Goal: Navigation & Orientation: Find specific page/section

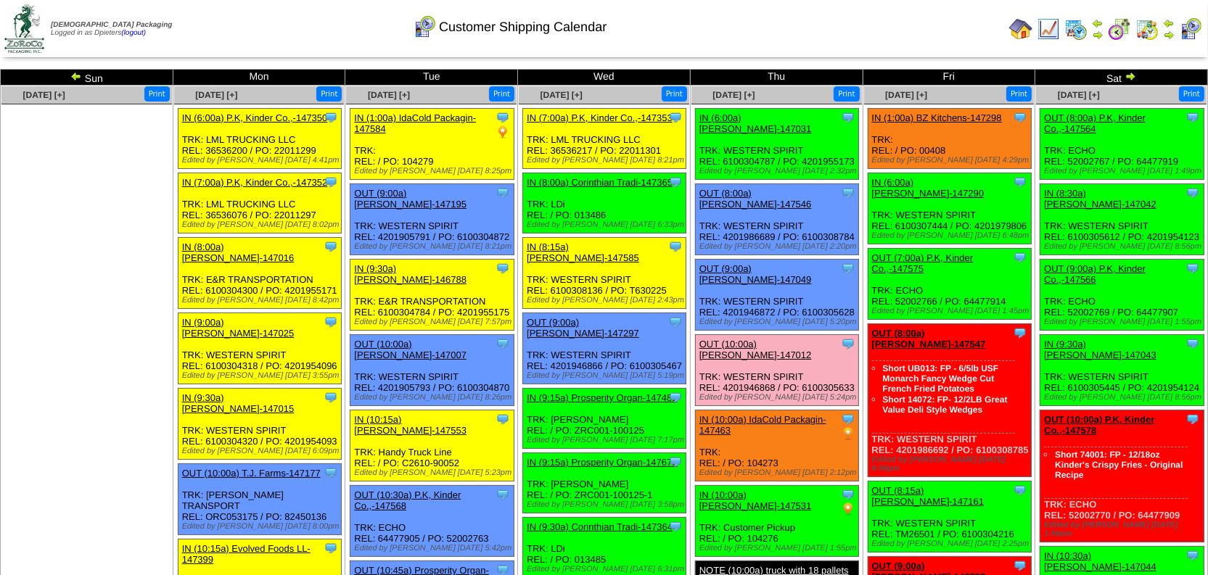
scroll to position [131, 0]
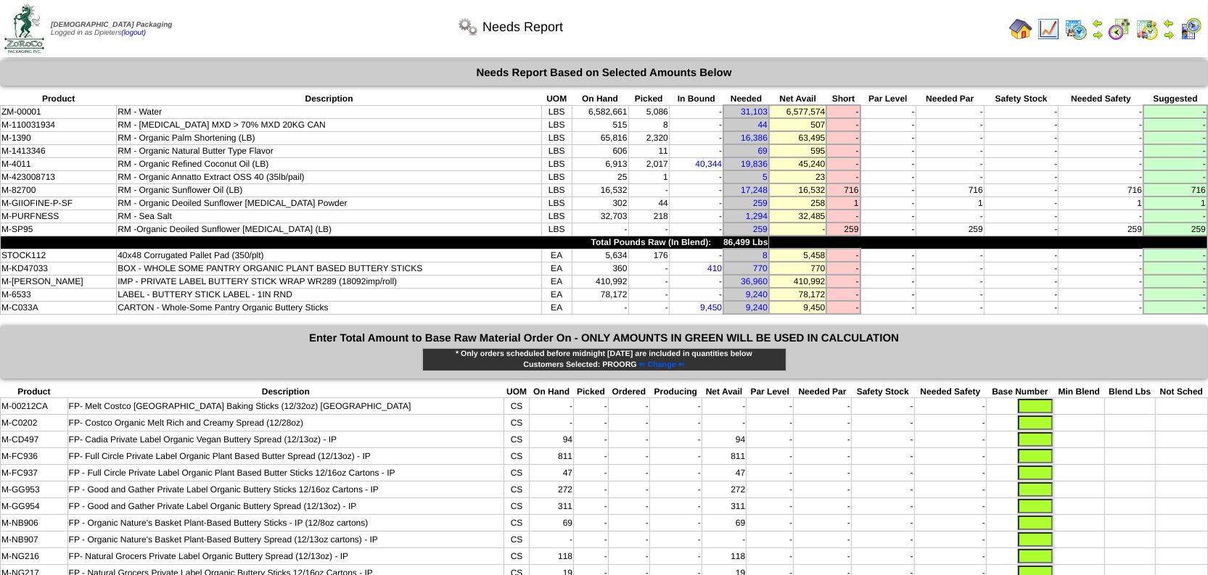
click at [1029, 28] on img at bounding box center [1020, 28] width 23 height 23
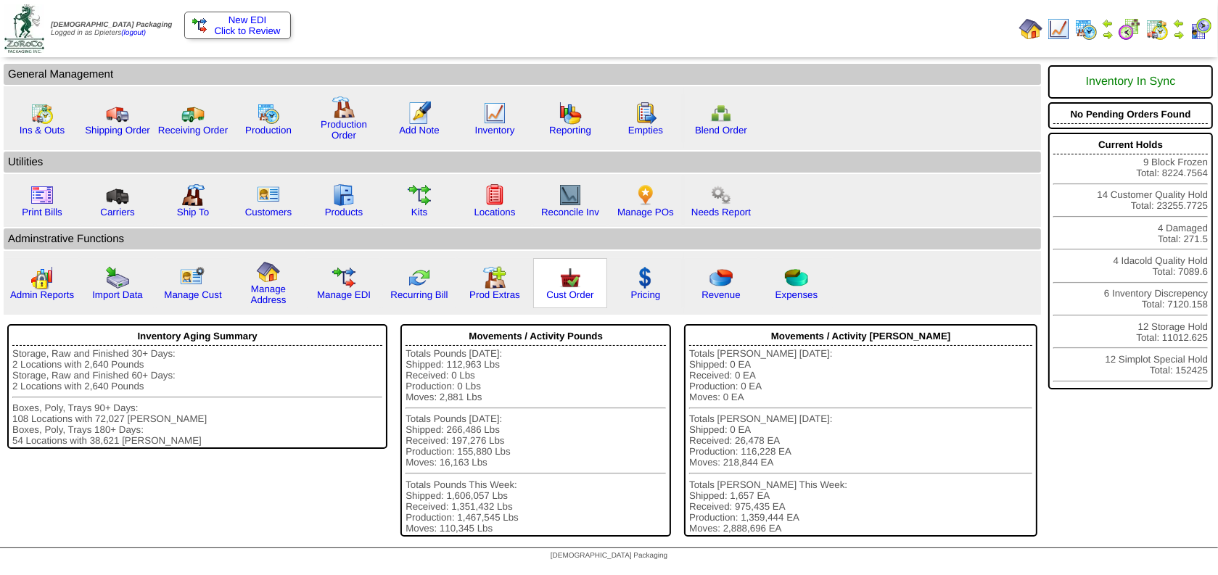
click at [572, 278] on img at bounding box center [570, 277] width 23 height 23
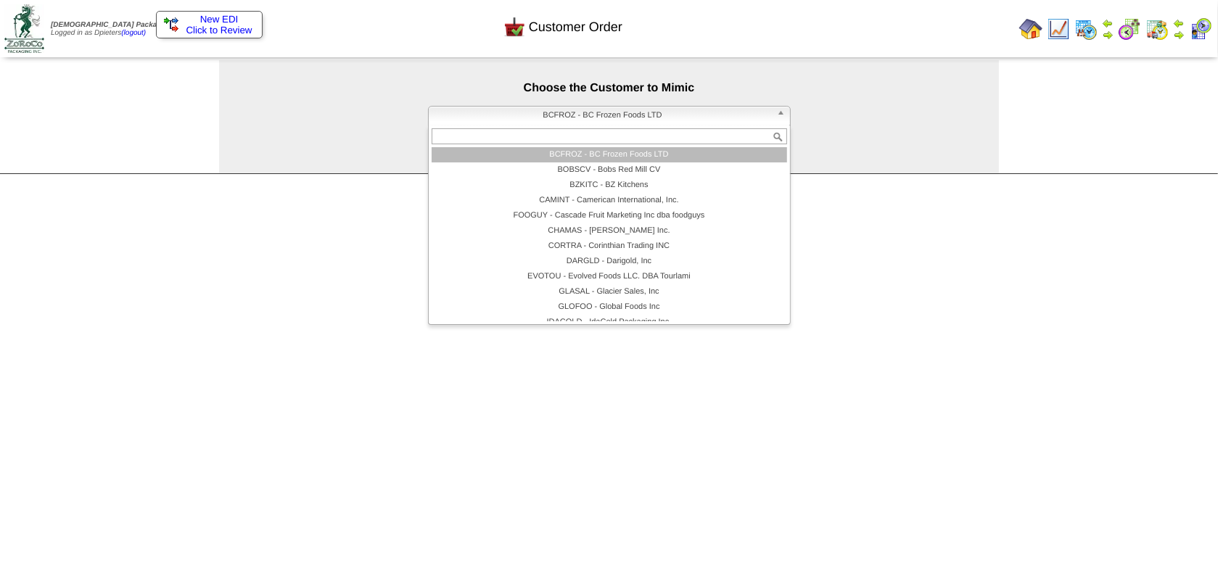
click at [503, 110] on span "BCFROZ - BC Frozen Foods LTD" at bounding box center [603, 115] width 337 height 17
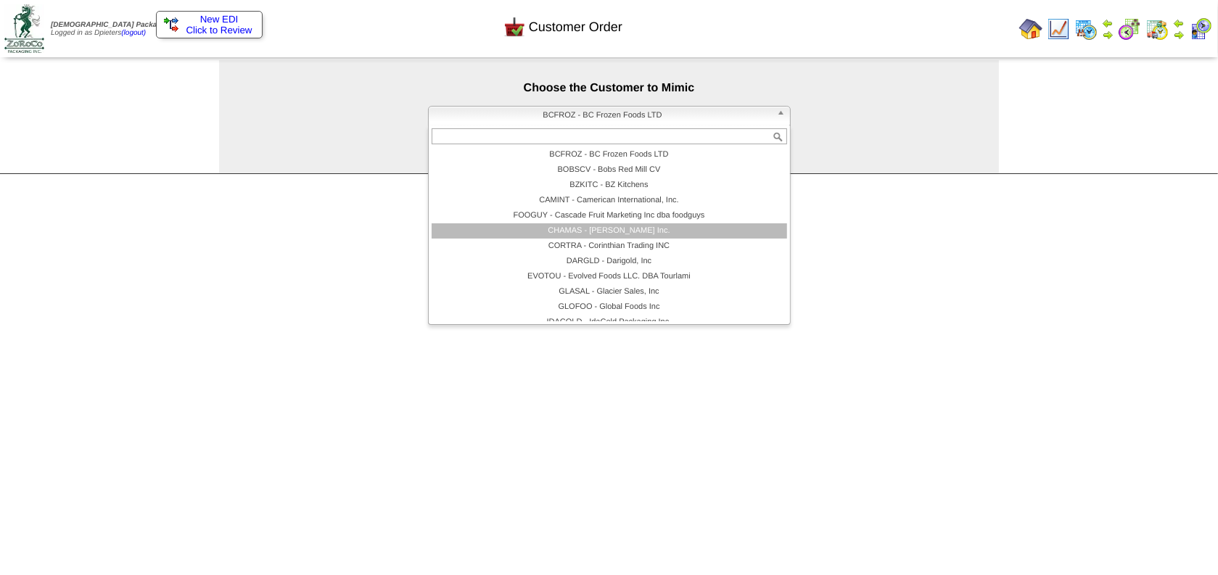
scroll to position [115, 0]
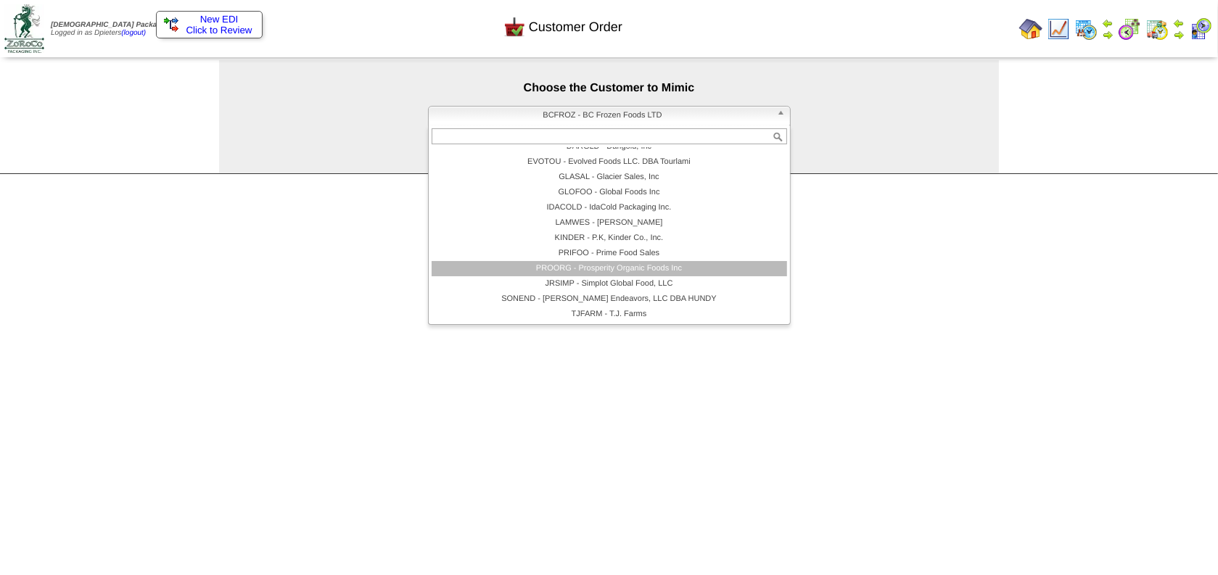
click at [505, 266] on li "PROORG - Prosperity Organic Foods Inc" at bounding box center [609, 268] width 355 height 15
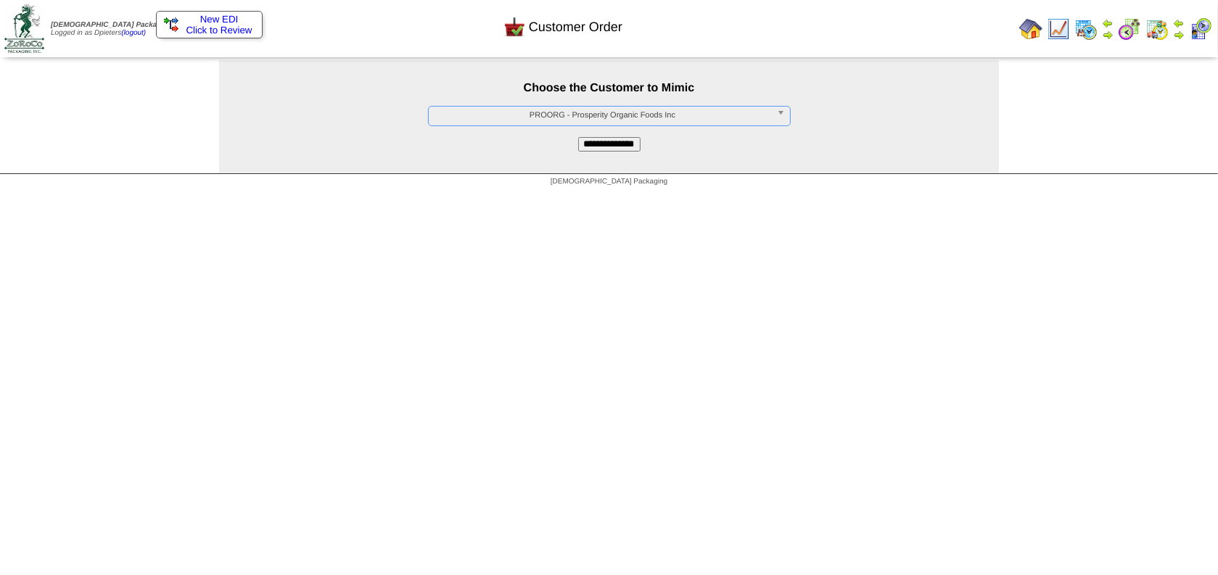
click at [586, 143] on input "**********" at bounding box center [609, 144] width 62 height 15
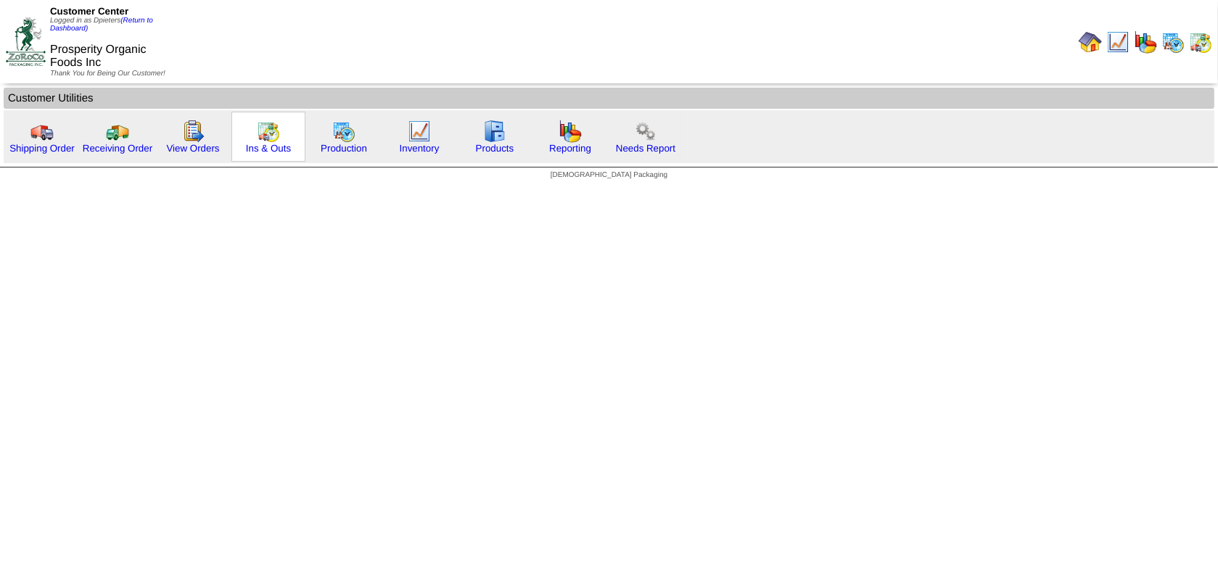
click at [262, 130] on img at bounding box center [268, 131] width 23 height 23
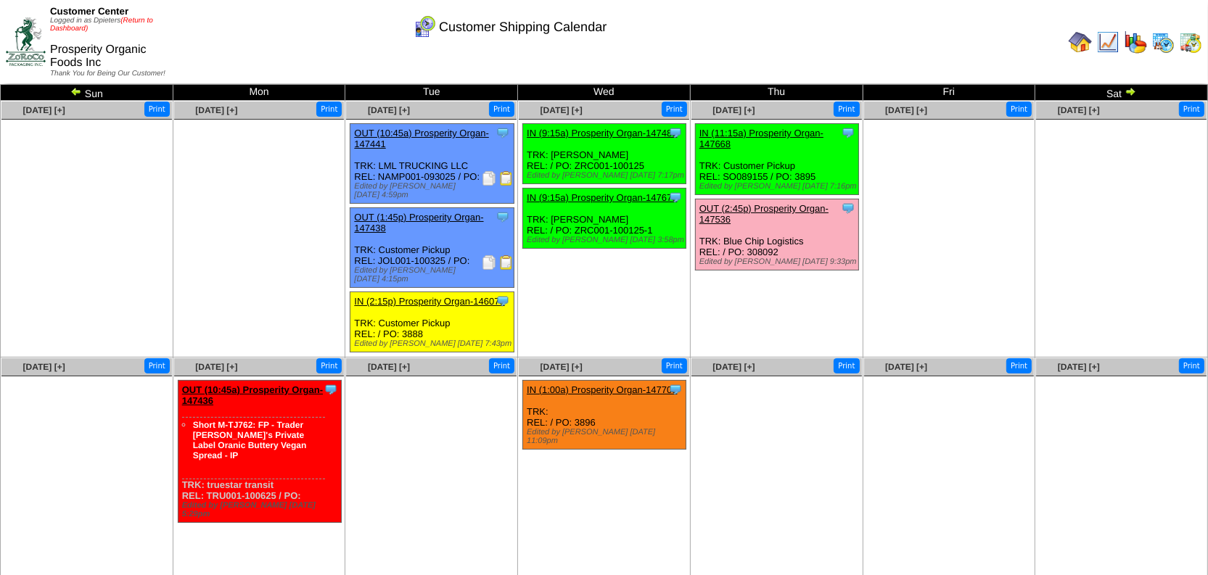
click at [151, 18] on link "(Return to Dashboard)" at bounding box center [101, 25] width 103 height 16
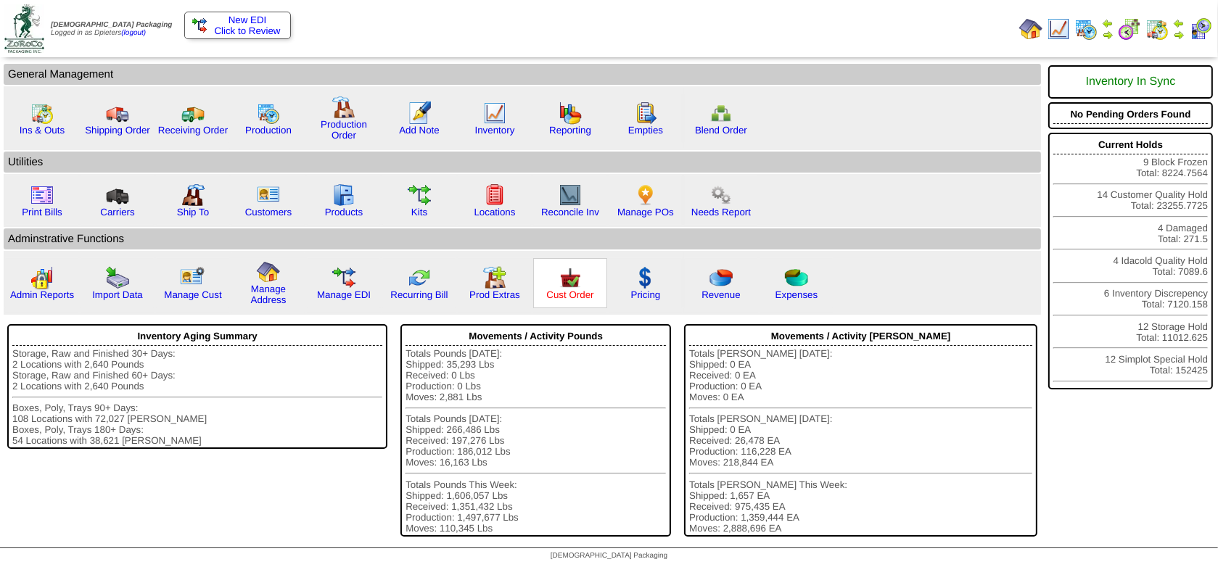
click at [558, 290] on link "Cust Order" at bounding box center [569, 294] width 47 height 11
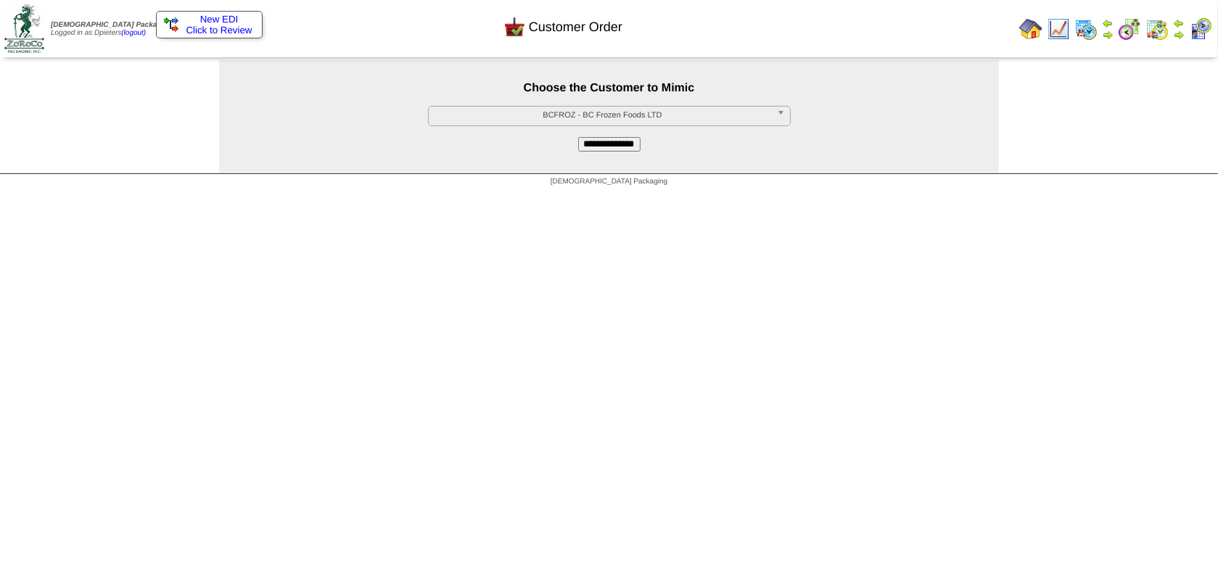
click at [579, 119] on span "BCFROZ - BC Frozen Foods LTD" at bounding box center [603, 115] width 337 height 17
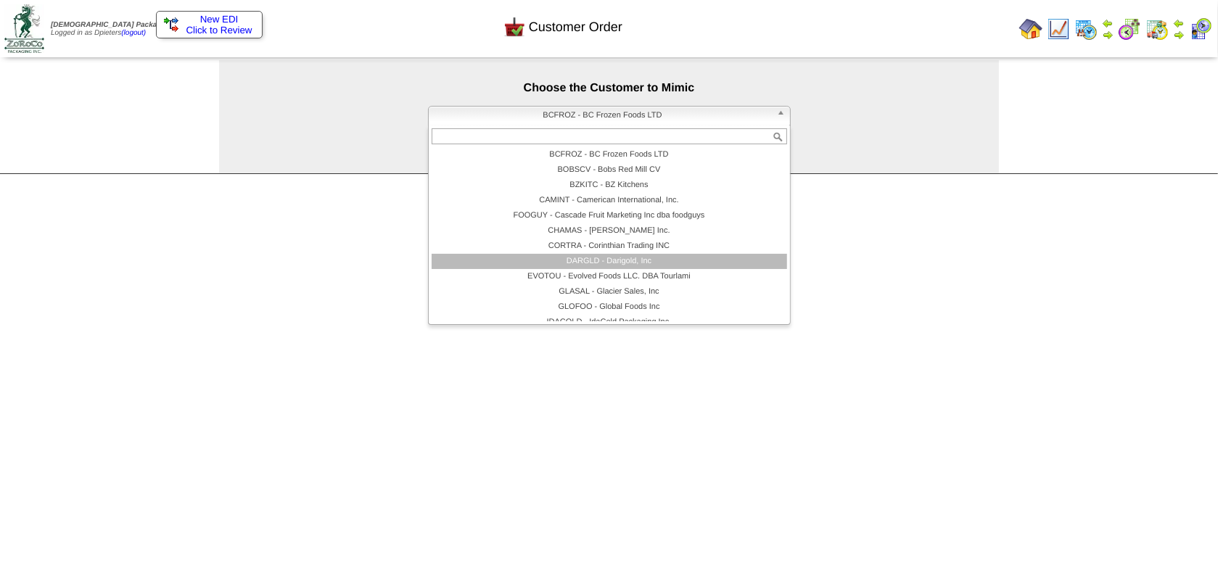
scroll to position [115, 0]
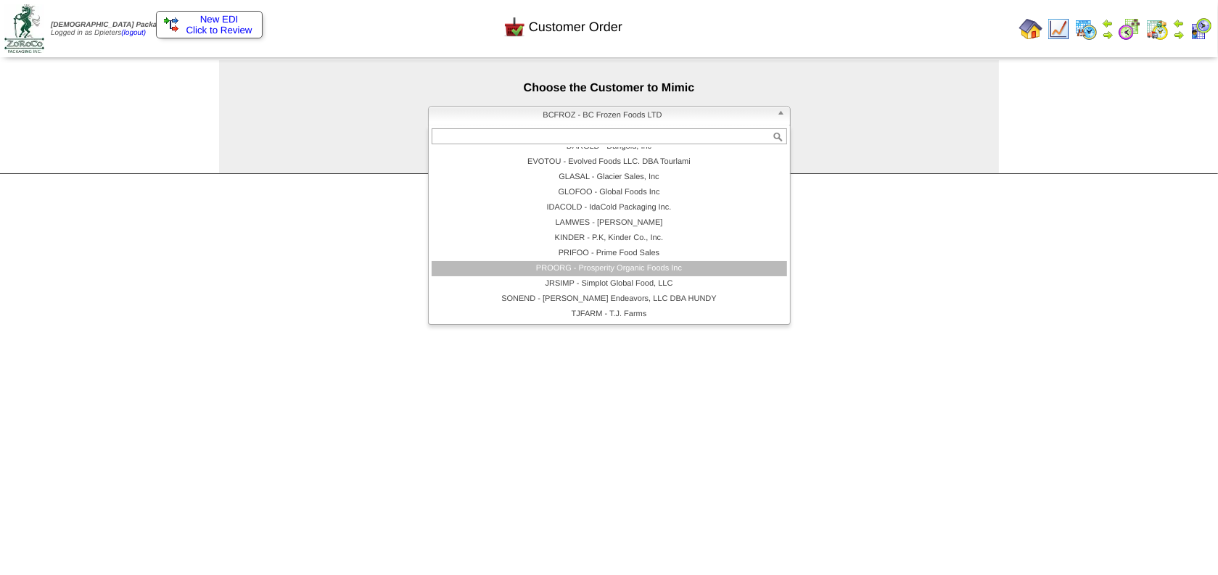
click at [558, 264] on li "PROORG - Prosperity Organic Foods Inc" at bounding box center [609, 268] width 355 height 15
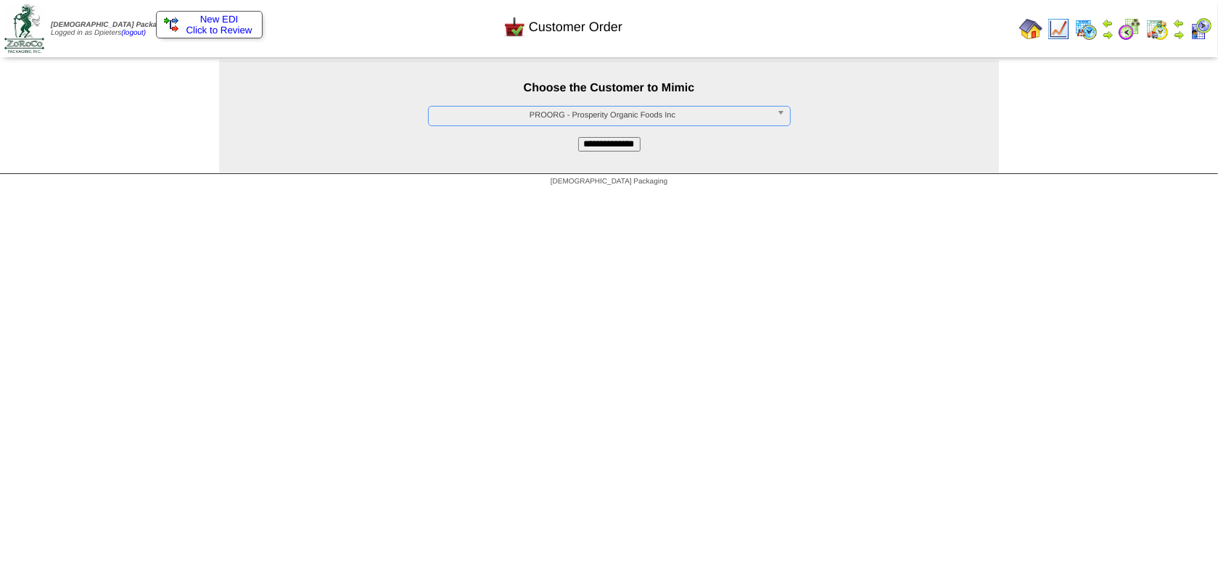
click at [603, 140] on input "**********" at bounding box center [609, 144] width 62 height 15
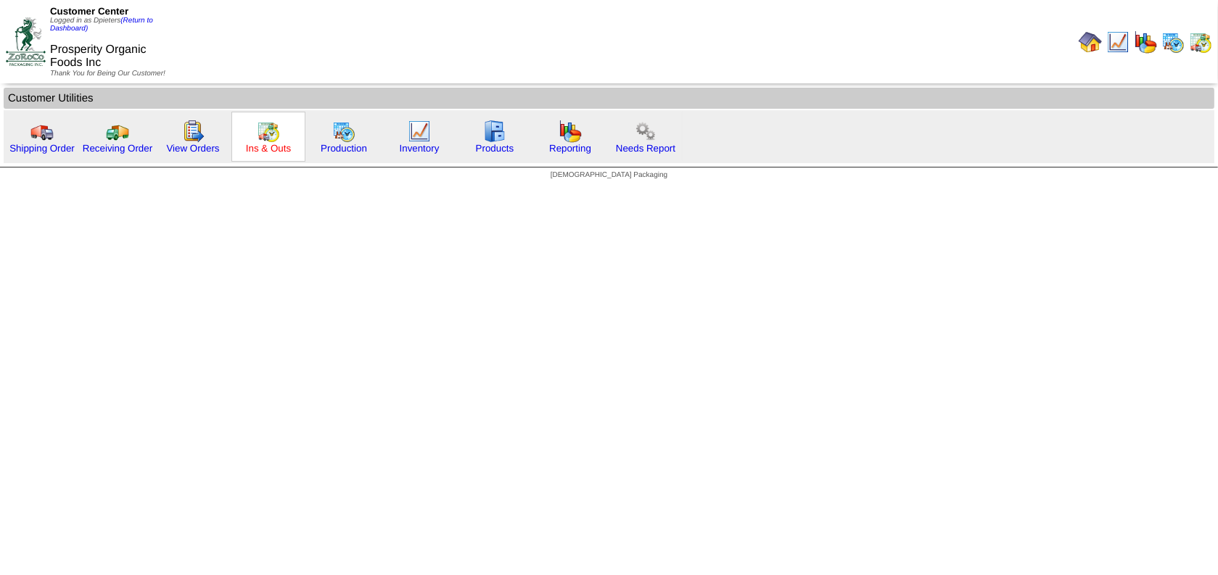
click at [252, 146] on link "Ins & Outs" at bounding box center [268, 148] width 45 height 11
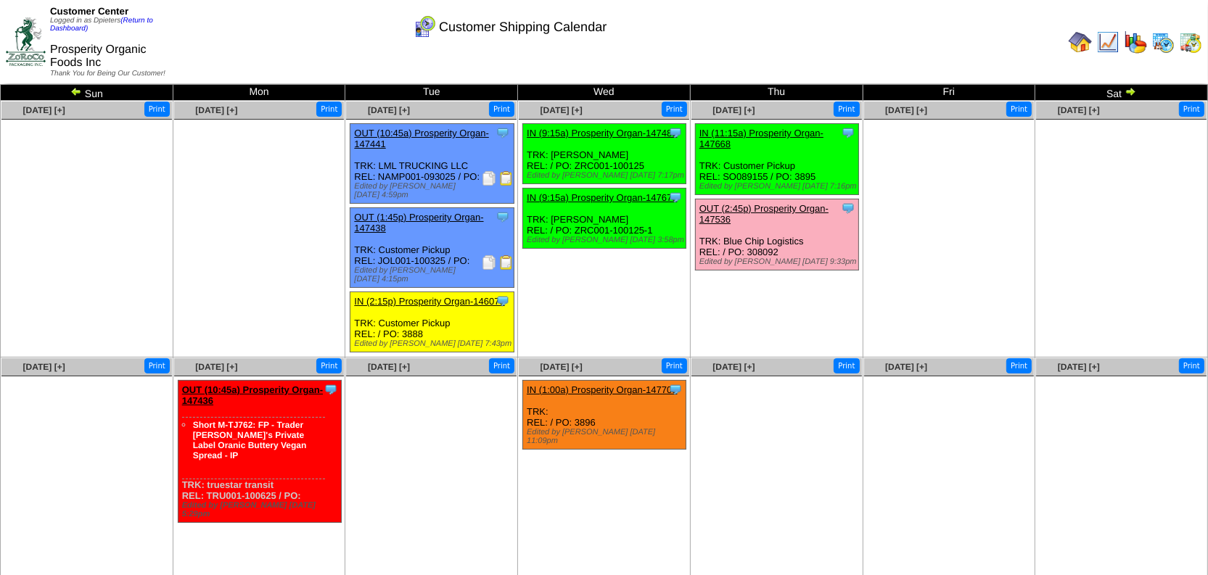
click at [1132, 94] on img at bounding box center [1130, 92] width 12 height 12
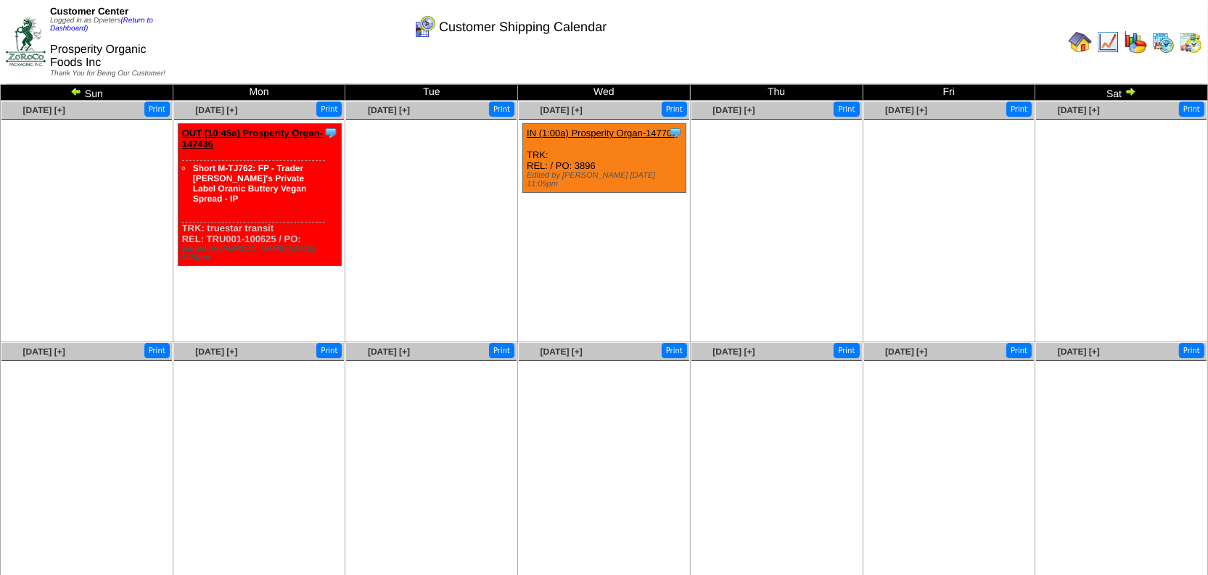
click at [1131, 91] on img at bounding box center [1130, 92] width 12 height 12
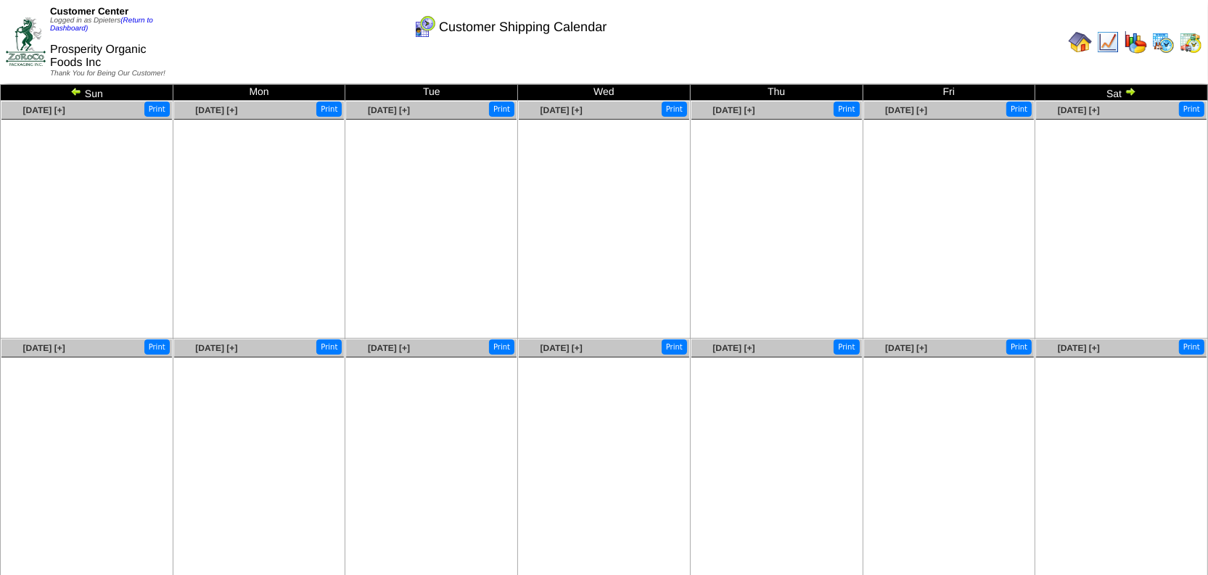
click at [74, 93] on img at bounding box center [76, 92] width 12 height 12
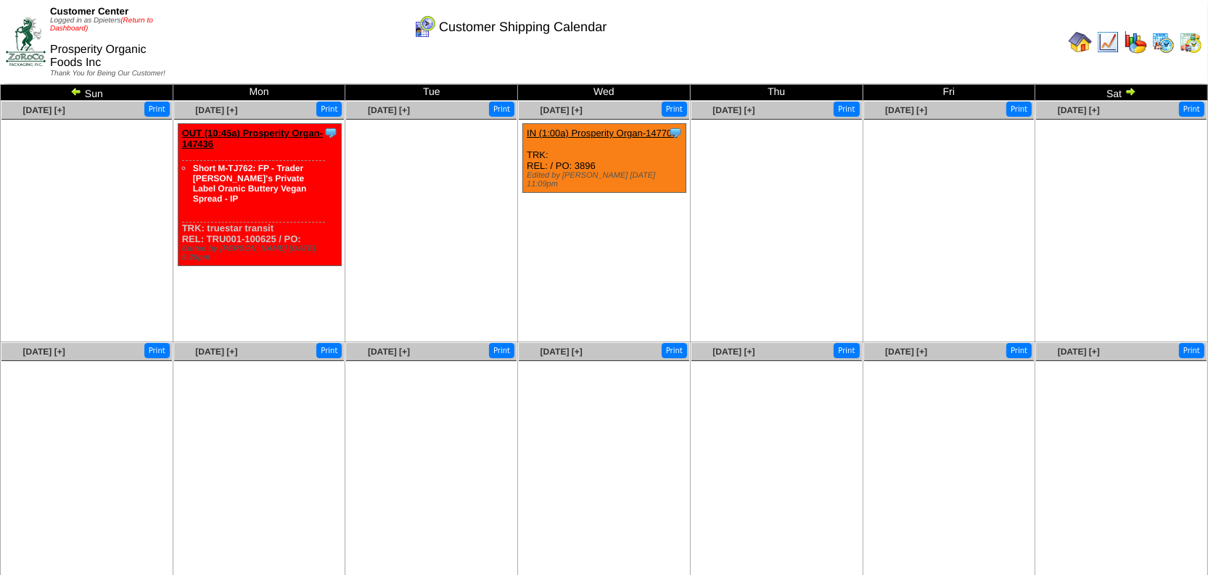
click at [141, 18] on link "(Return to Dashboard)" at bounding box center [101, 25] width 103 height 16
